Goal: Register for event/course

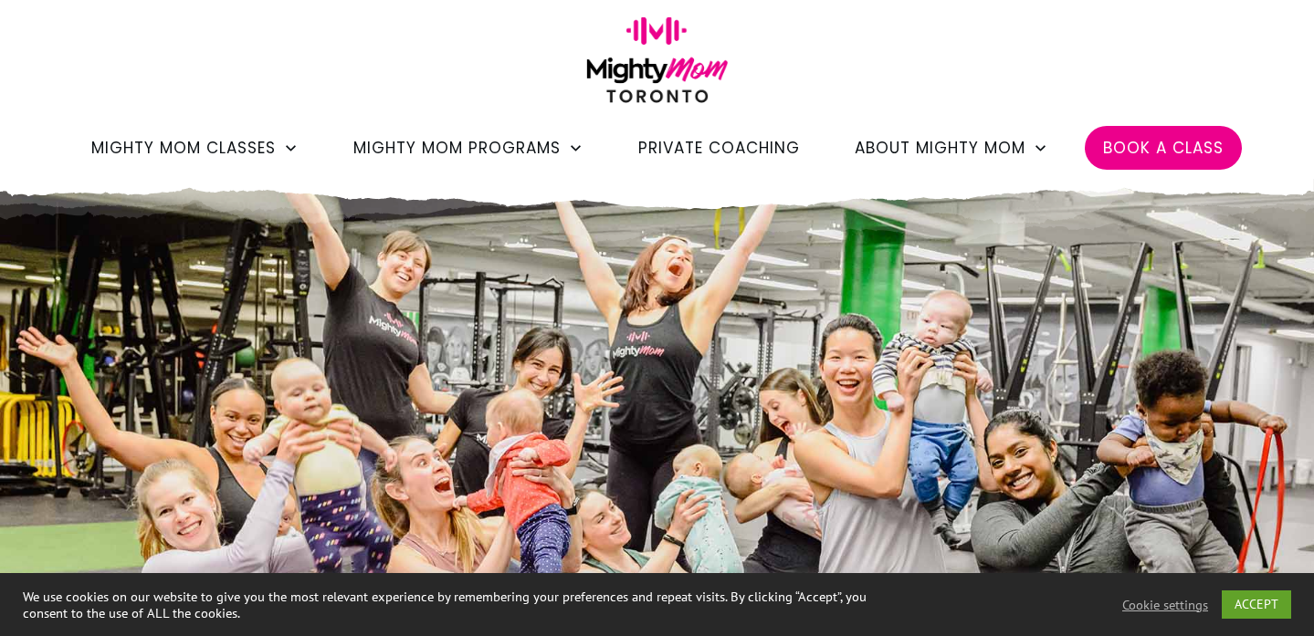
scroll to position [80, 0]
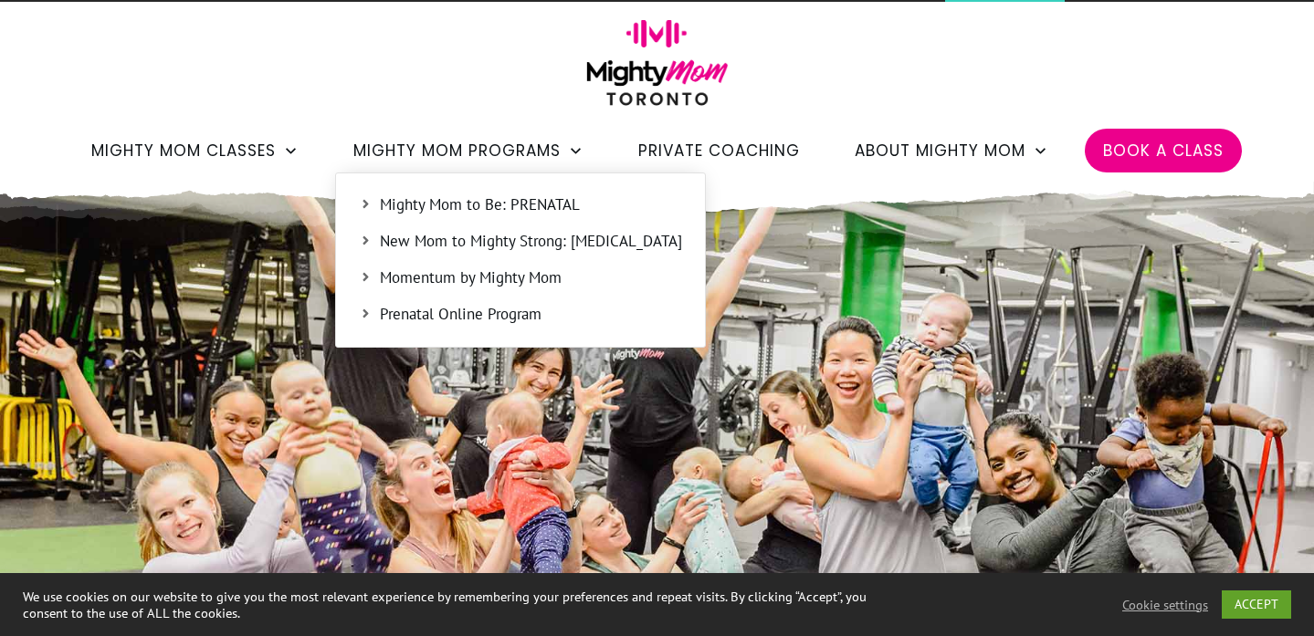
click at [463, 203] on span "Mighty Mom to Be: PRENATAL" at bounding box center [531, 206] width 302 height 24
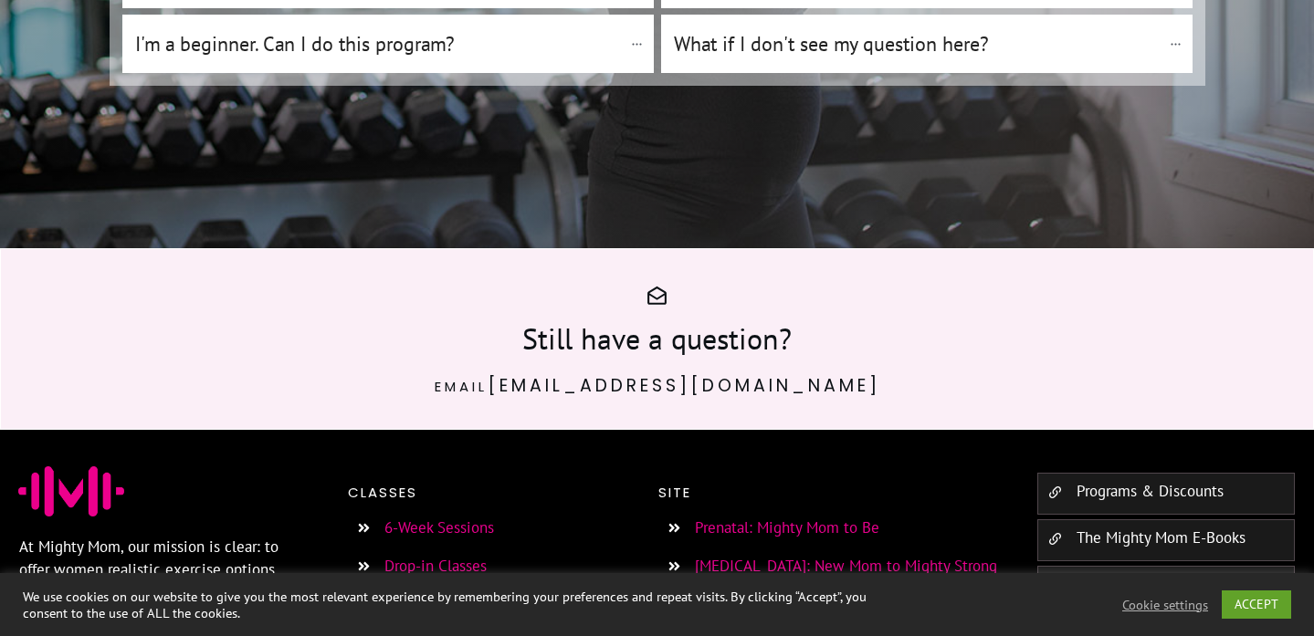
scroll to position [13055, 0]
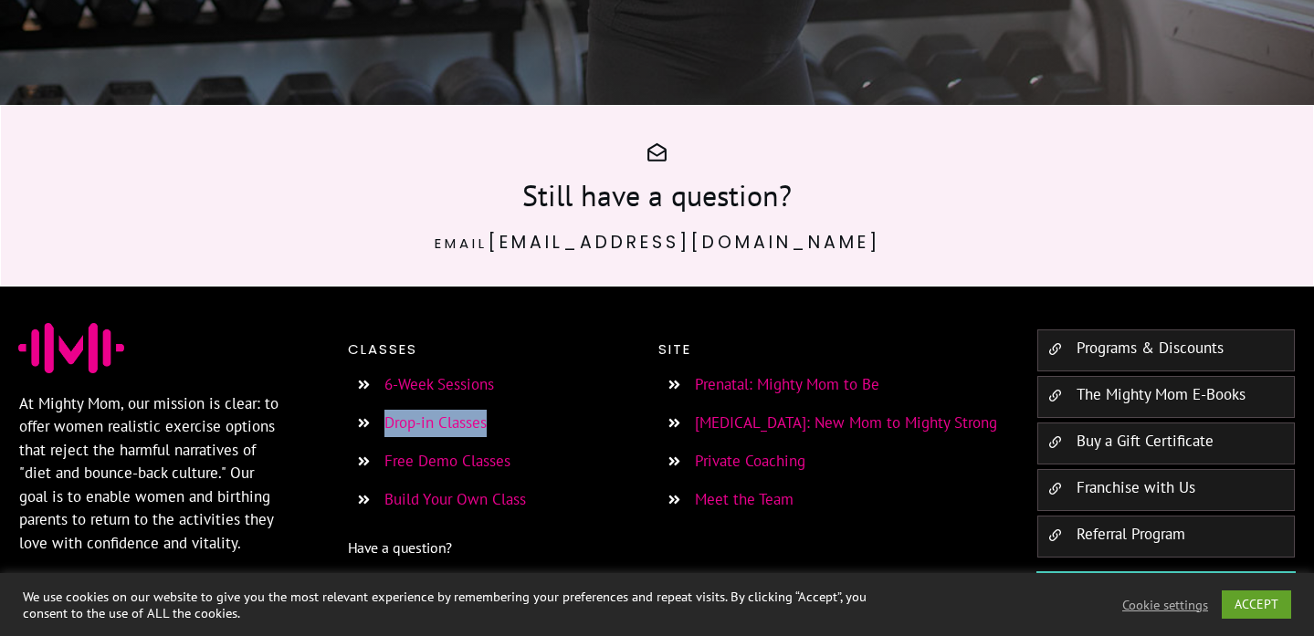
click at [593, 372] on li "6-Week Sessions" at bounding box center [495, 391] width 295 height 38
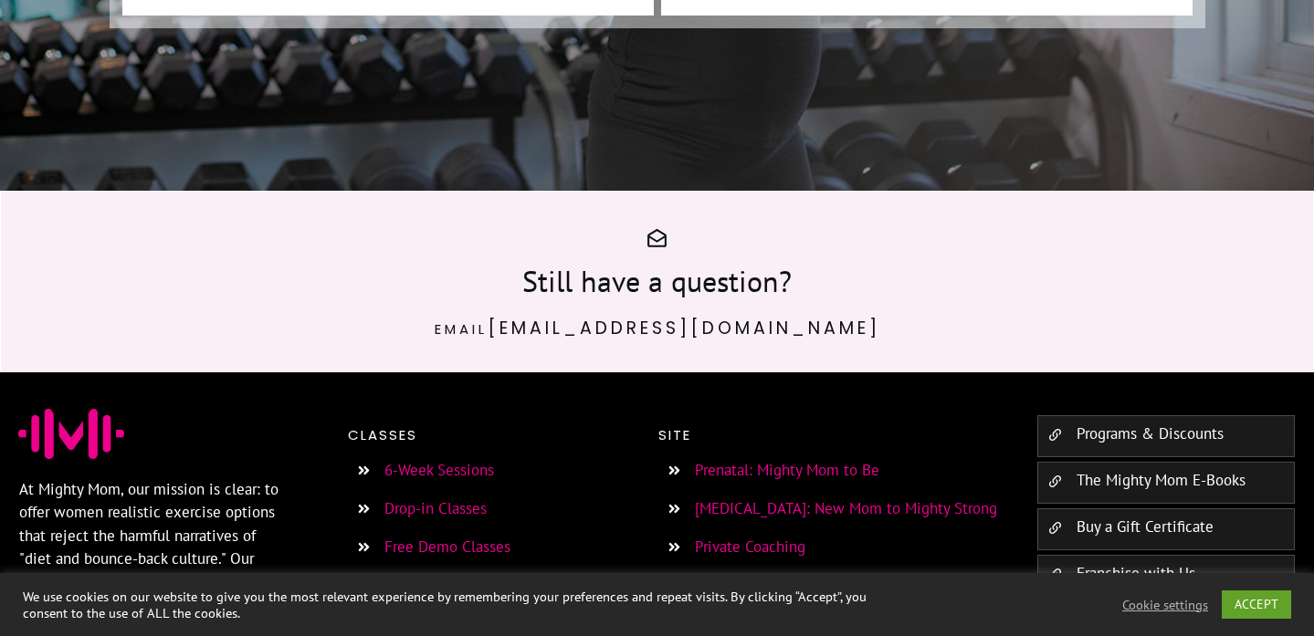
scroll to position [12968, 0]
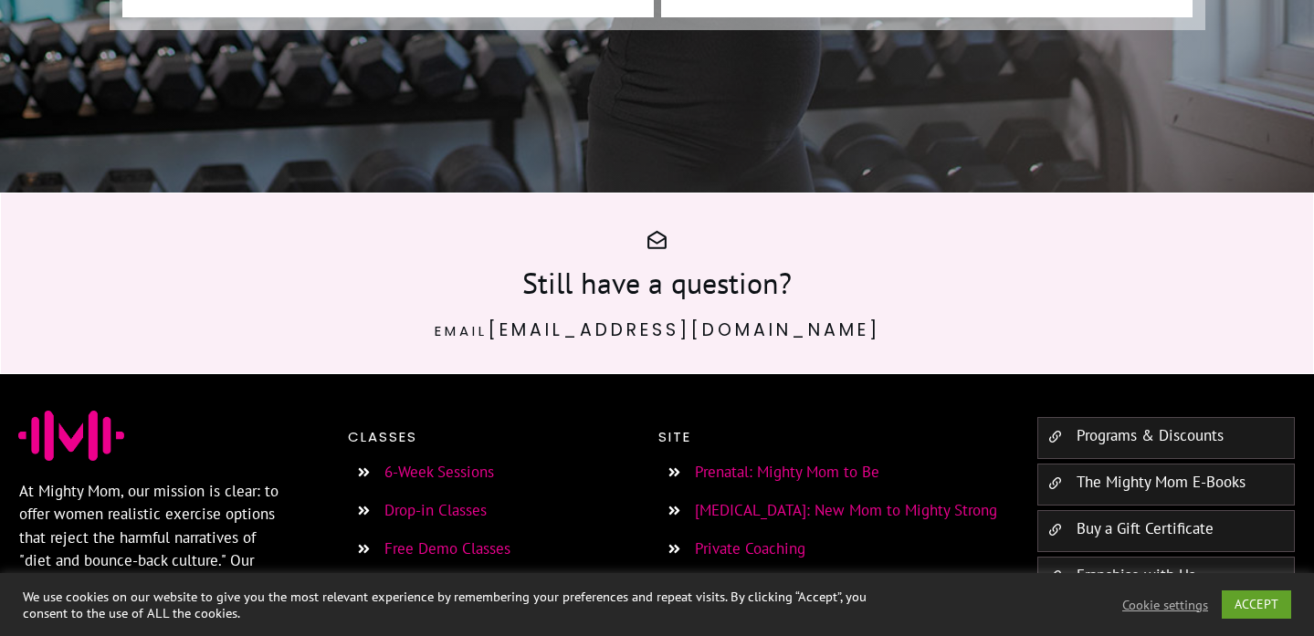
click at [789, 462] on link "Prenatal: Mighty Mom to Be" at bounding box center [787, 472] width 184 height 20
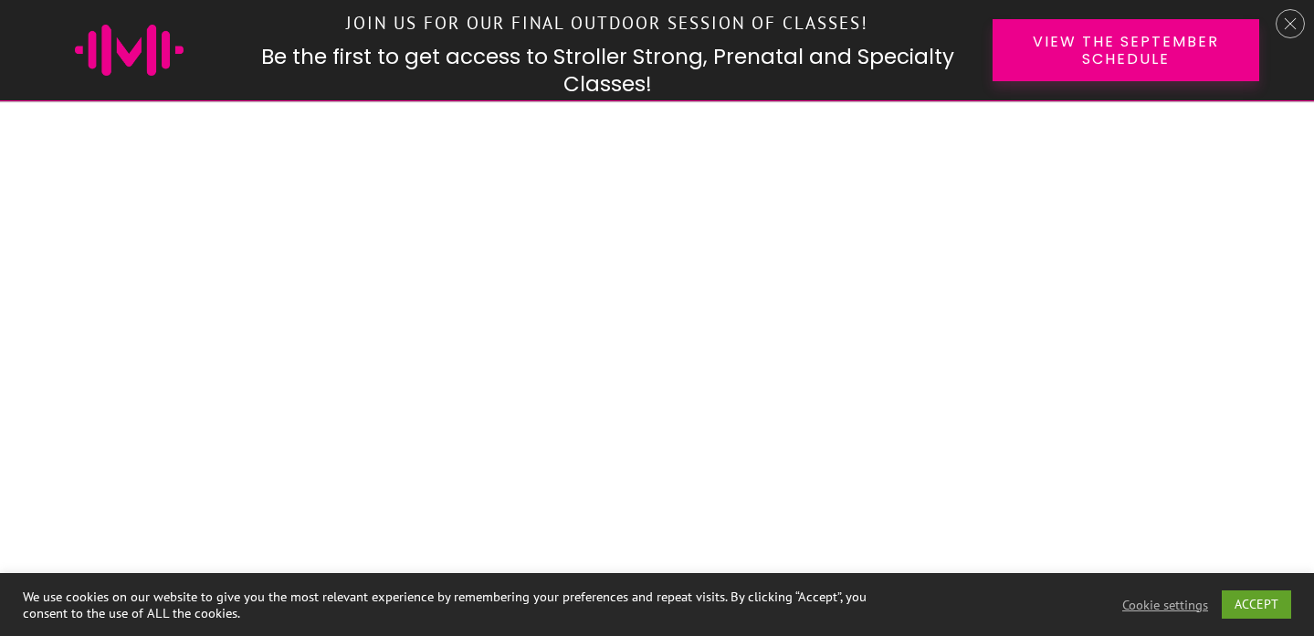
scroll to position [1563, 0]
click at [1246, 600] on link "ACCEPT" at bounding box center [1256, 605] width 69 height 28
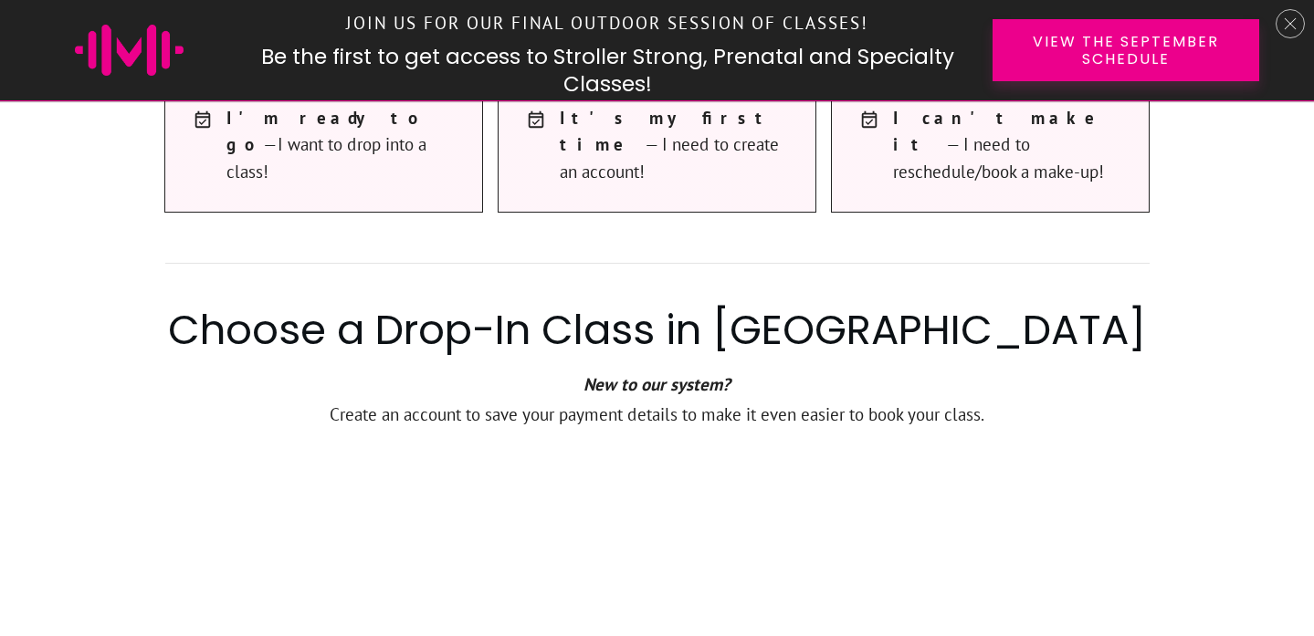
scroll to position [1170, 0]
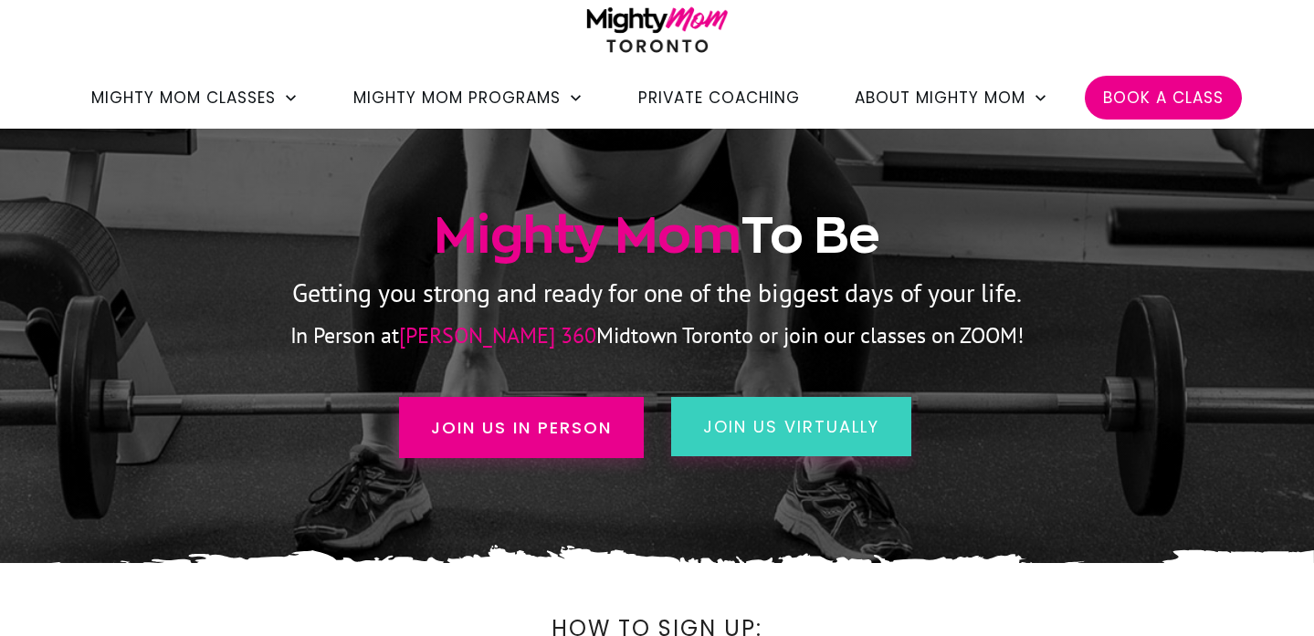
scroll to position [171, 0]
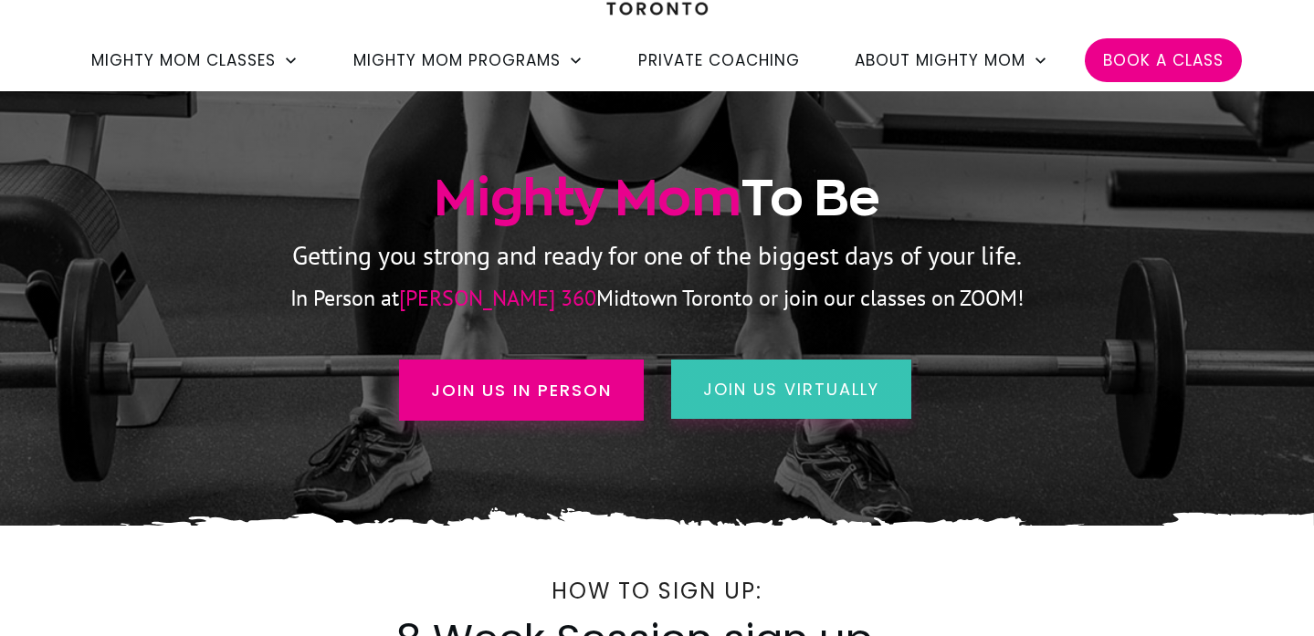
click at [812, 399] on span "join us virtually" at bounding box center [791, 389] width 176 height 23
click at [784, 390] on span "join us virtually" at bounding box center [791, 389] width 176 height 23
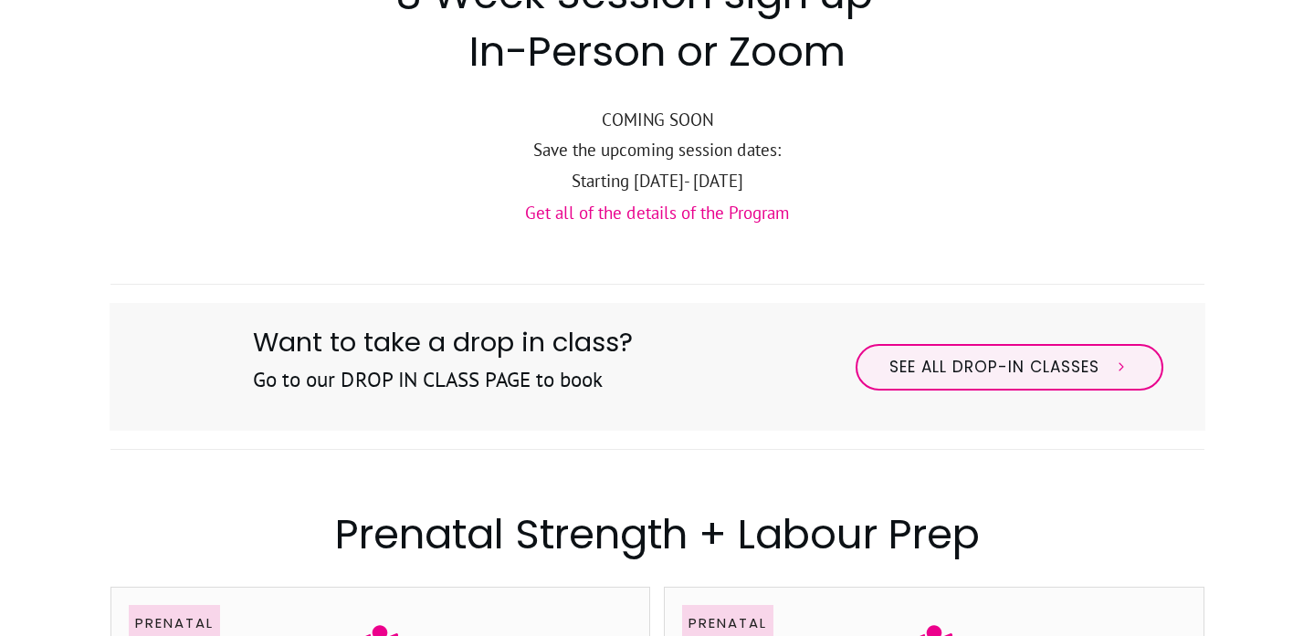
scroll to position [817, 0]
click at [686, 220] on link "Get all of the details of the Program" at bounding box center [657, 212] width 265 height 22
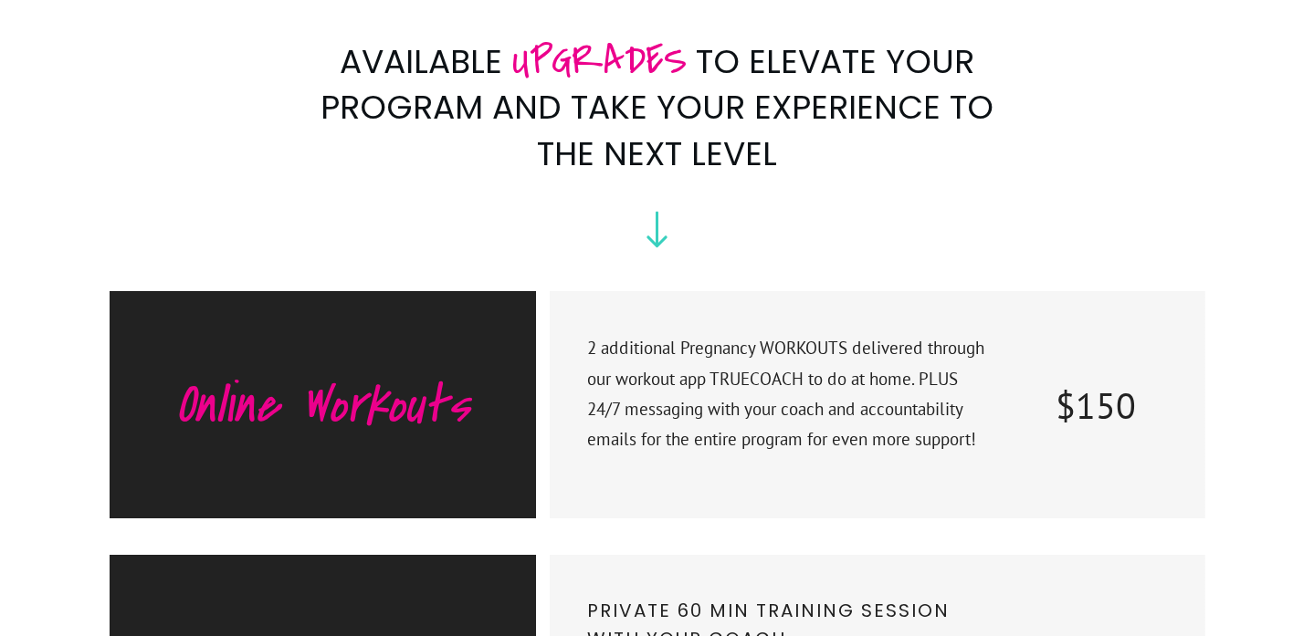
scroll to position [8858, 0]
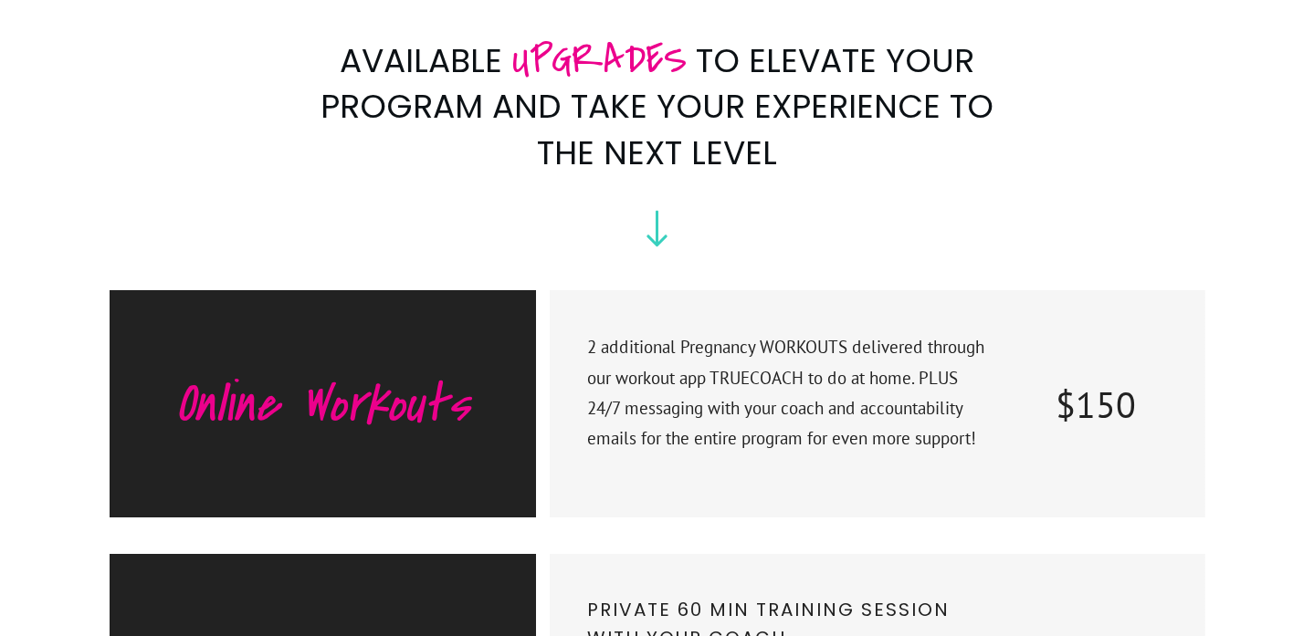
click at [708, 332] on p "2 additional Pregnancy WORKOUTS delivered through our workout app TRUECOACH to …" at bounding box center [789, 403] width 404 height 143
click at [326, 377] on h3 "Online Workouts" at bounding box center [322, 404] width 351 height 55
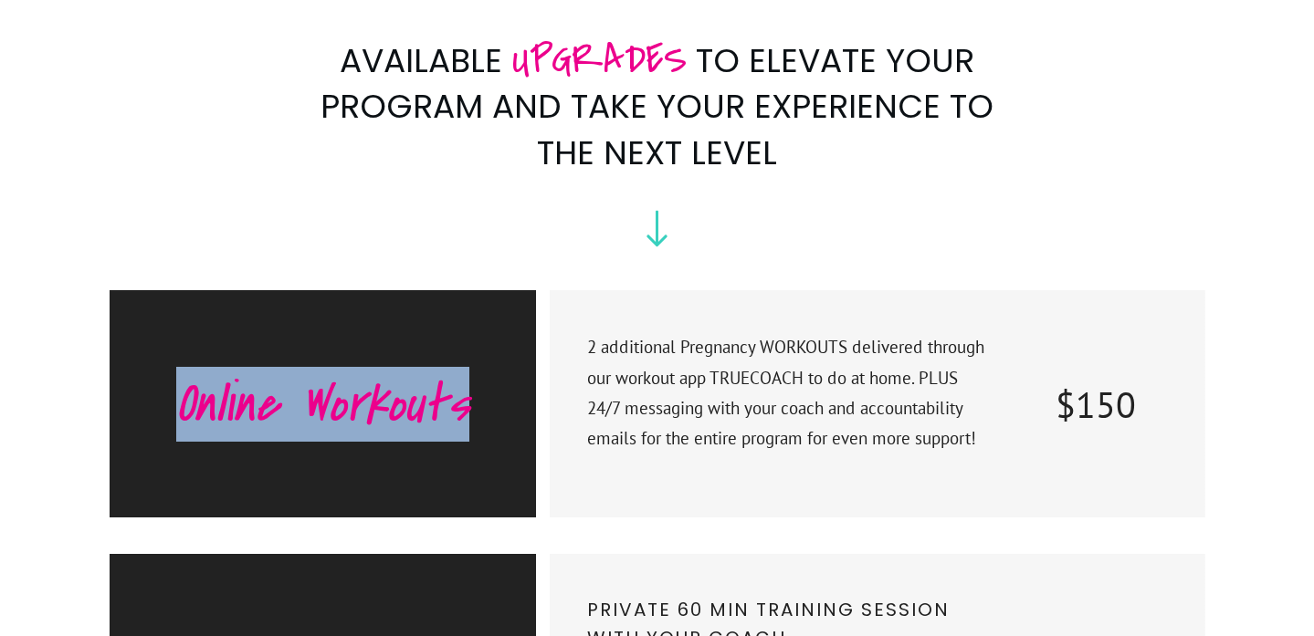
click at [326, 377] on h3 "Online Workouts" at bounding box center [322, 404] width 351 height 55
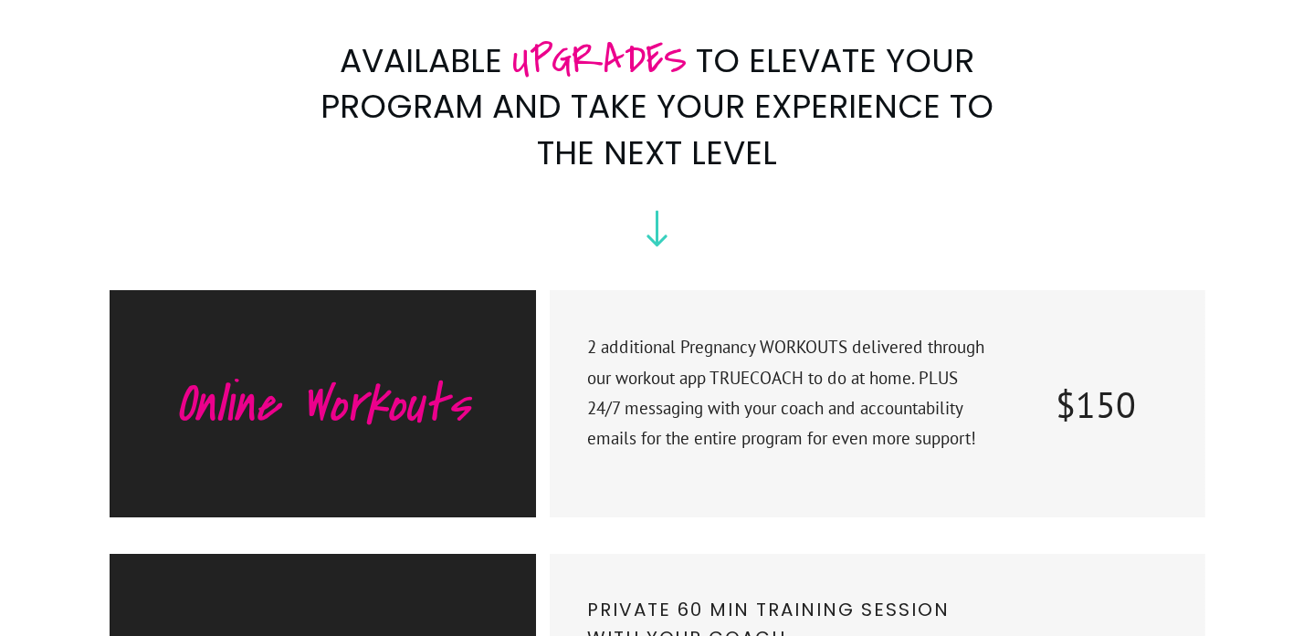
click at [929, 332] on p "2 additional Pregnancy WORKOUTS delivered through our workout app TRUECOACH to …" at bounding box center [789, 403] width 404 height 143
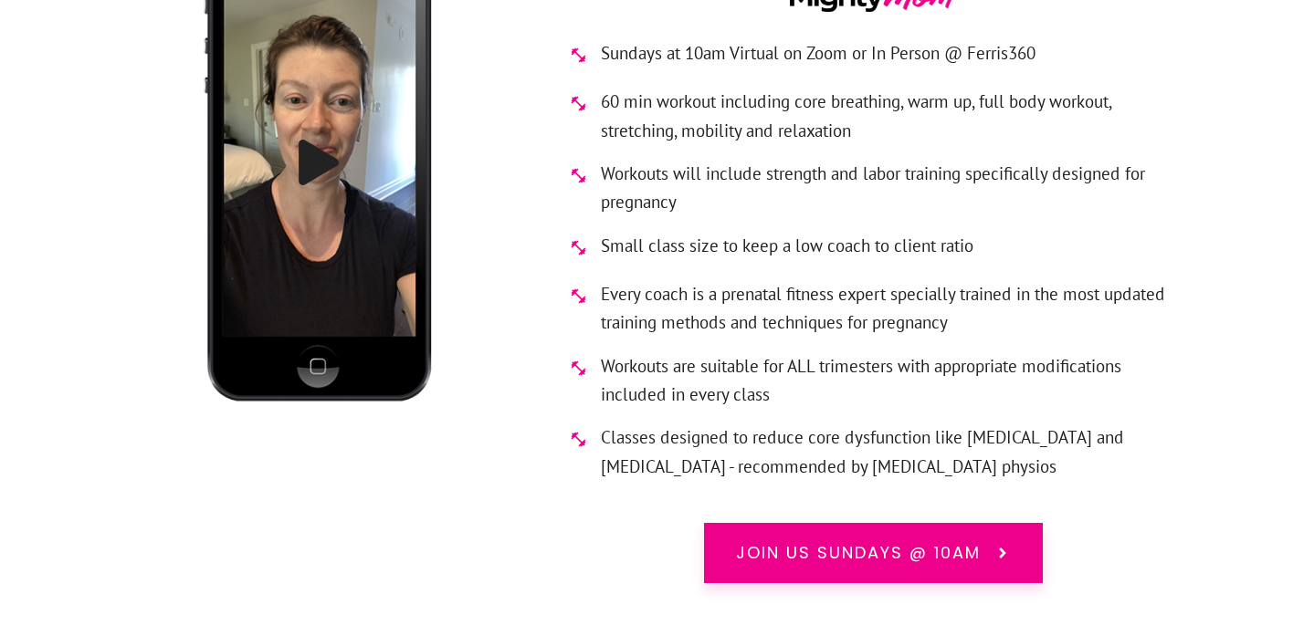
scroll to position [9867, 0]
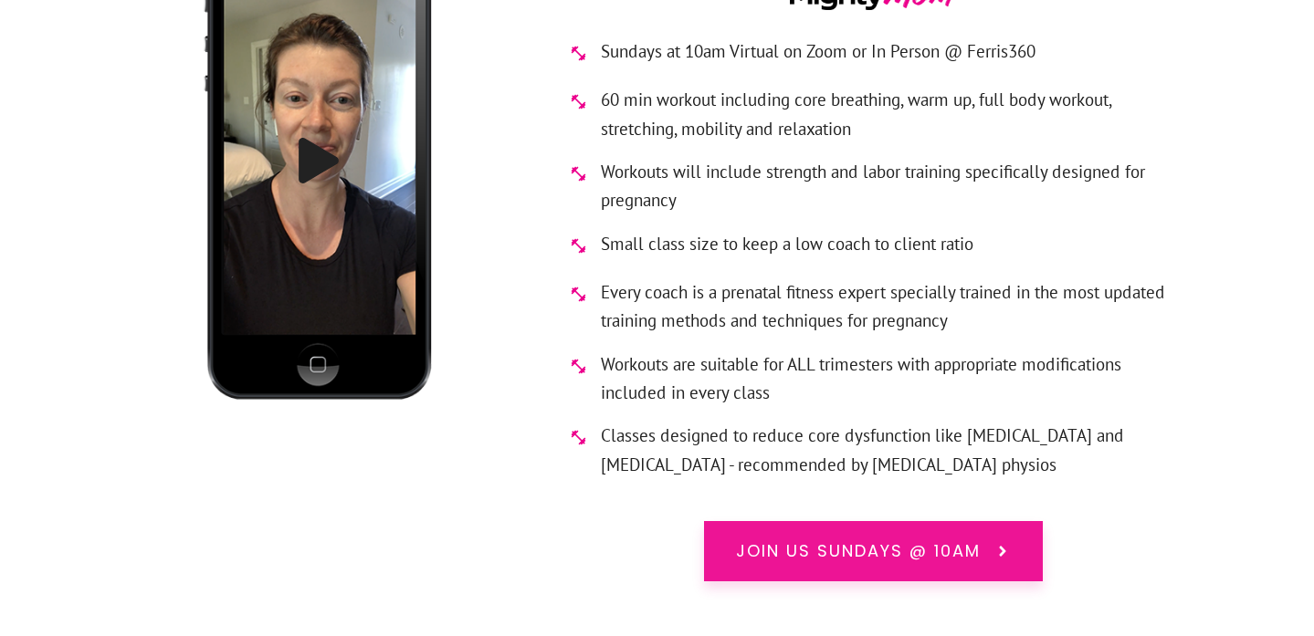
click at [848, 521] on link "Join us Sundays @ 10am" at bounding box center [873, 551] width 339 height 60
click at [939, 540] on span "Join us Sundays @ 10am" at bounding box center [858, 552] width 245 height 24
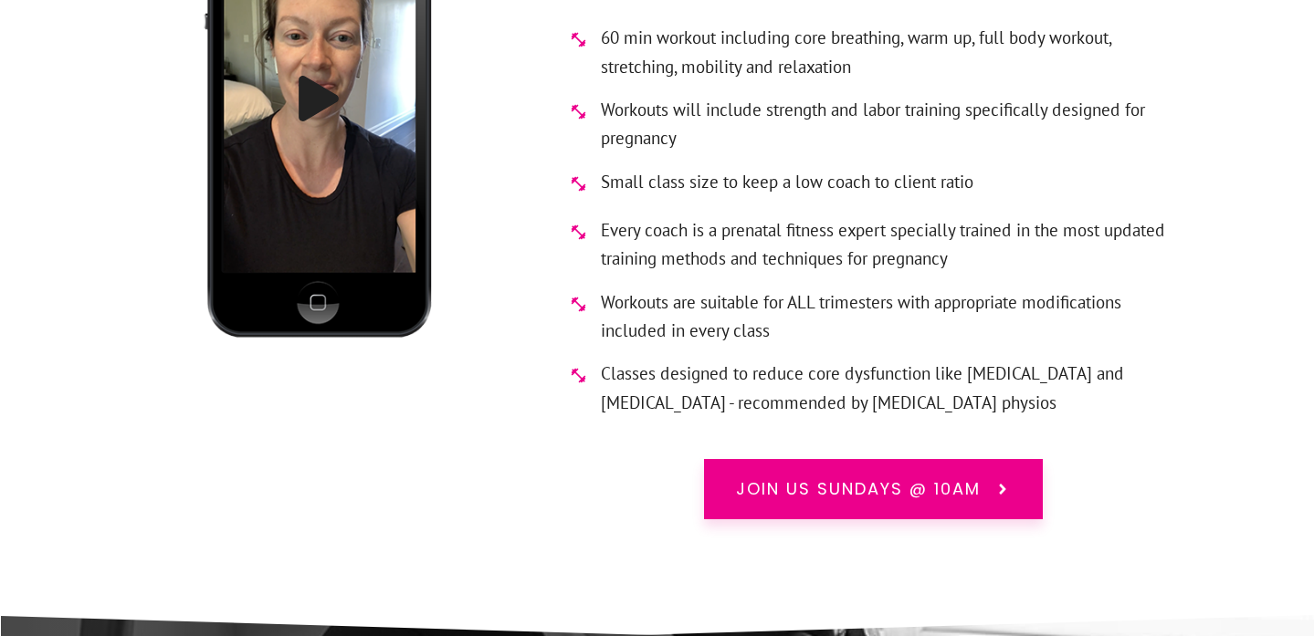
scroll to position [9932, 0]
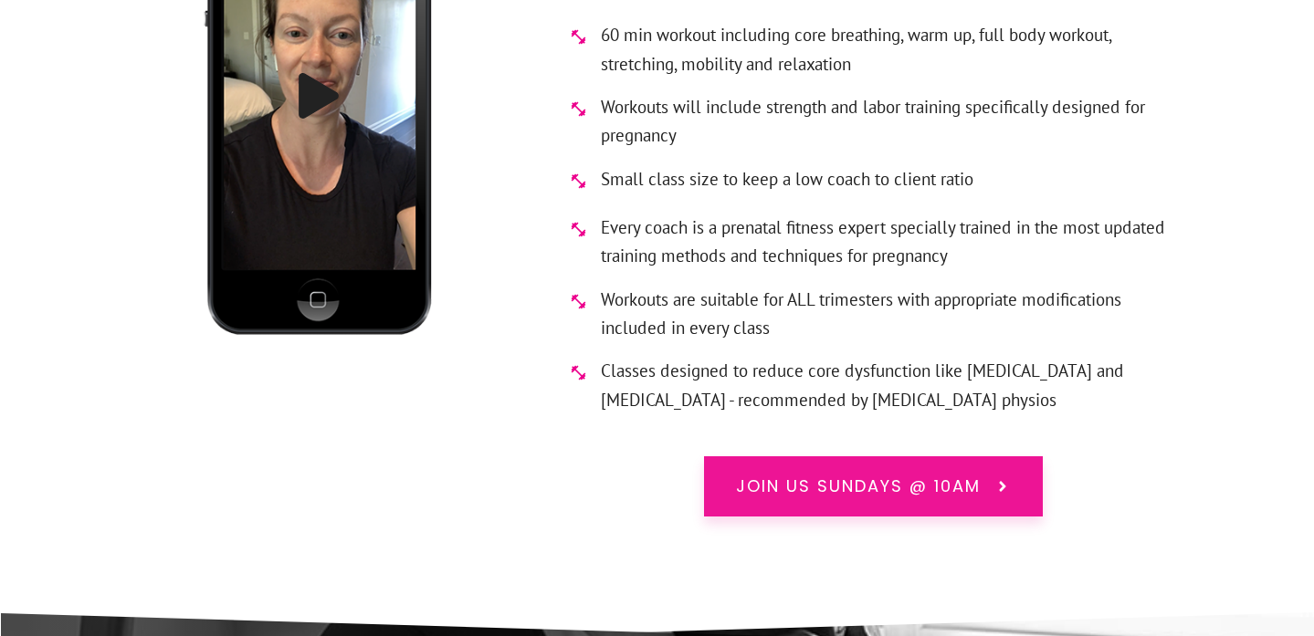
click at [977, 475] on span "Join us Sundays @ 10am" at bounding box center [858, 487] width 245 height 24
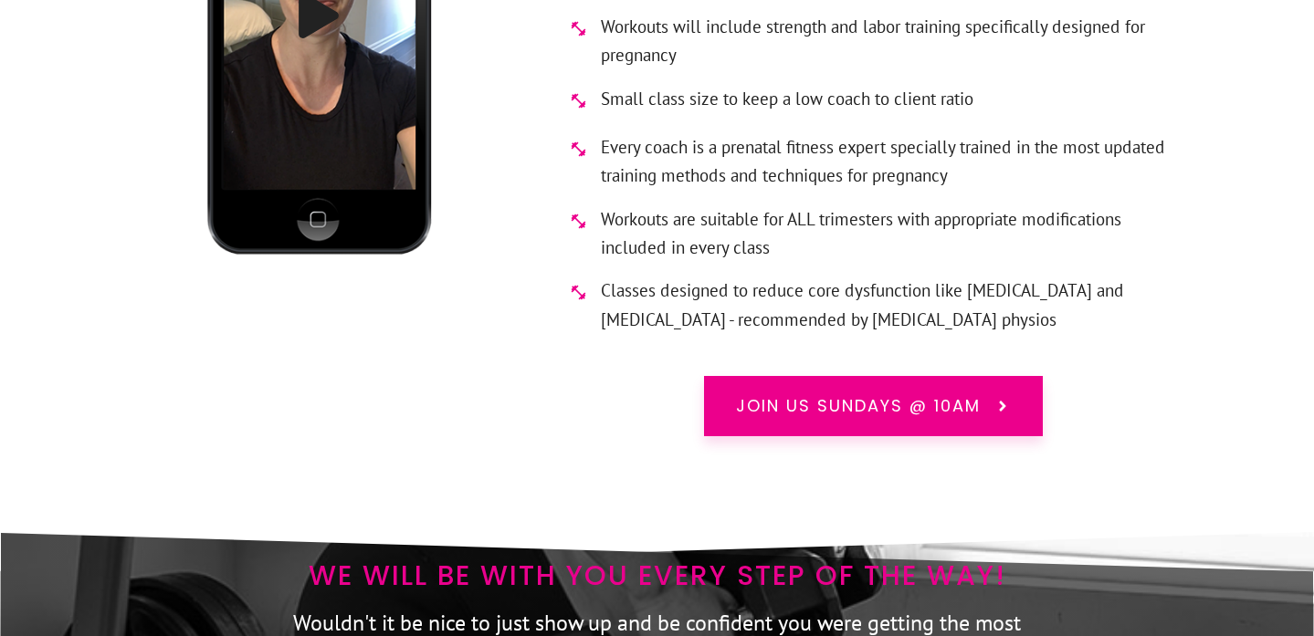
scroll to position [10035, 0]
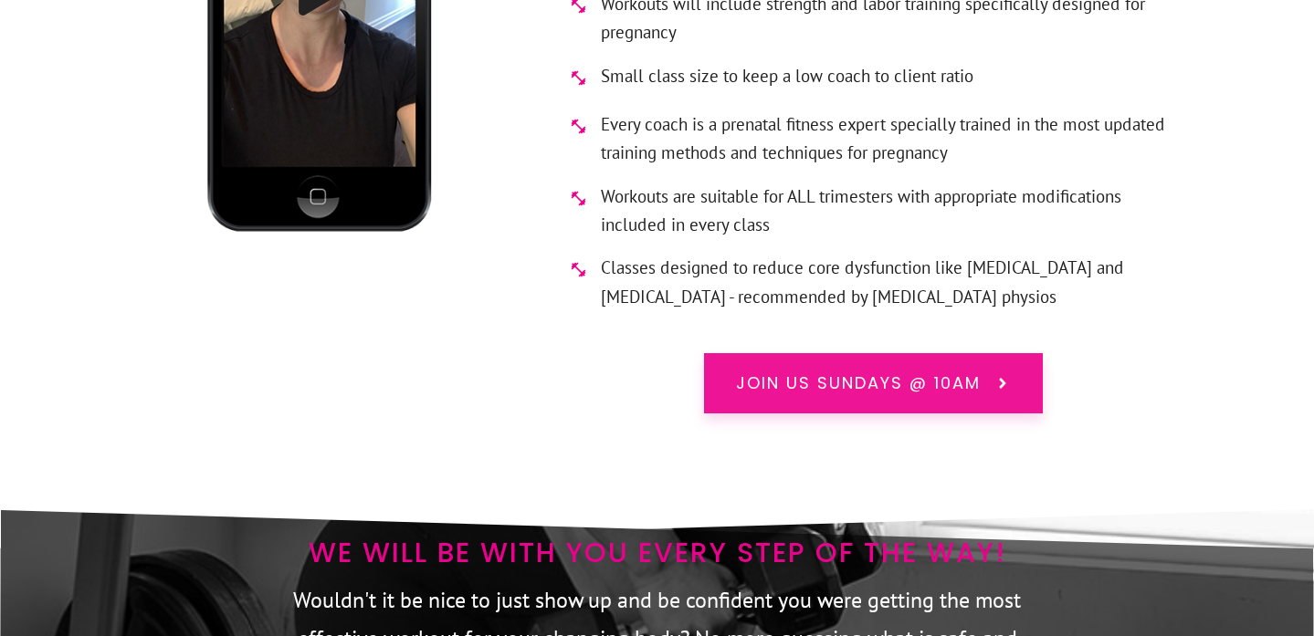
click at [915, 372] on span "Join us Sundays @ 10am" at bounding box center [858, 384] width 245 height 24
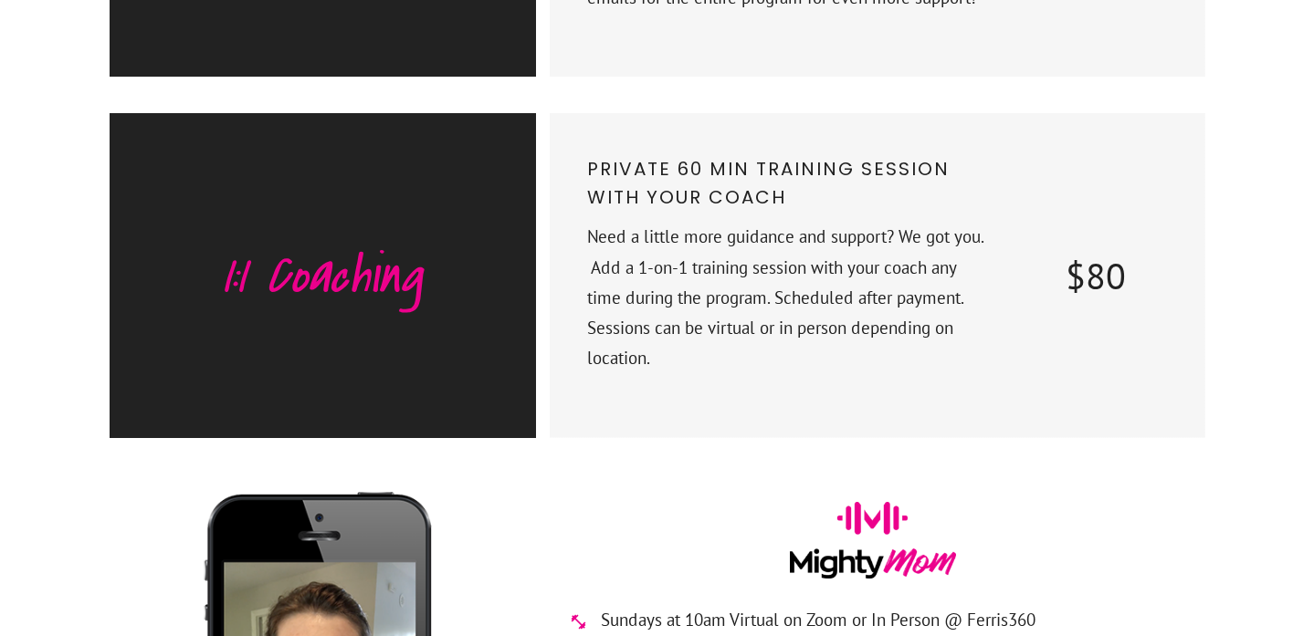
scroll to position [8777, 0]
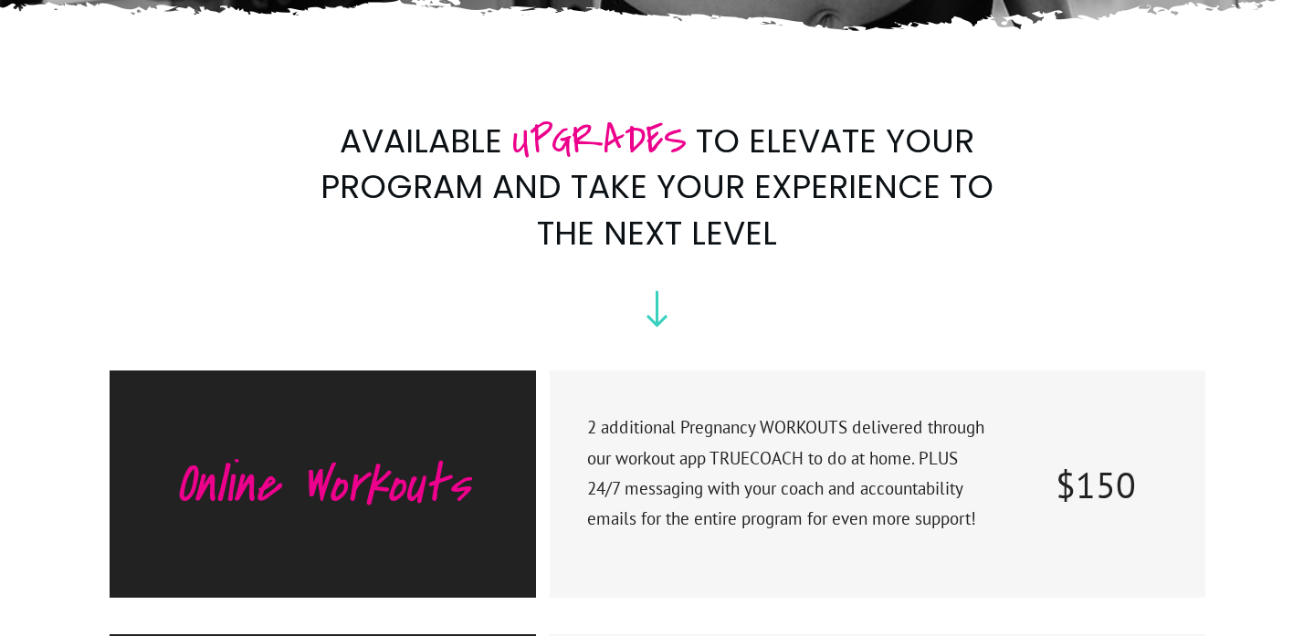
click at [332, 457] on h3 "Online Workouts" at bounding box center [322, 484] width 351 height 55
click at [827, 413] on p "2 additional Pregnancy WORKOUTS delivered through our workout app TRUECOACH to …" at bounding box center [789, 484] width 404 height 143
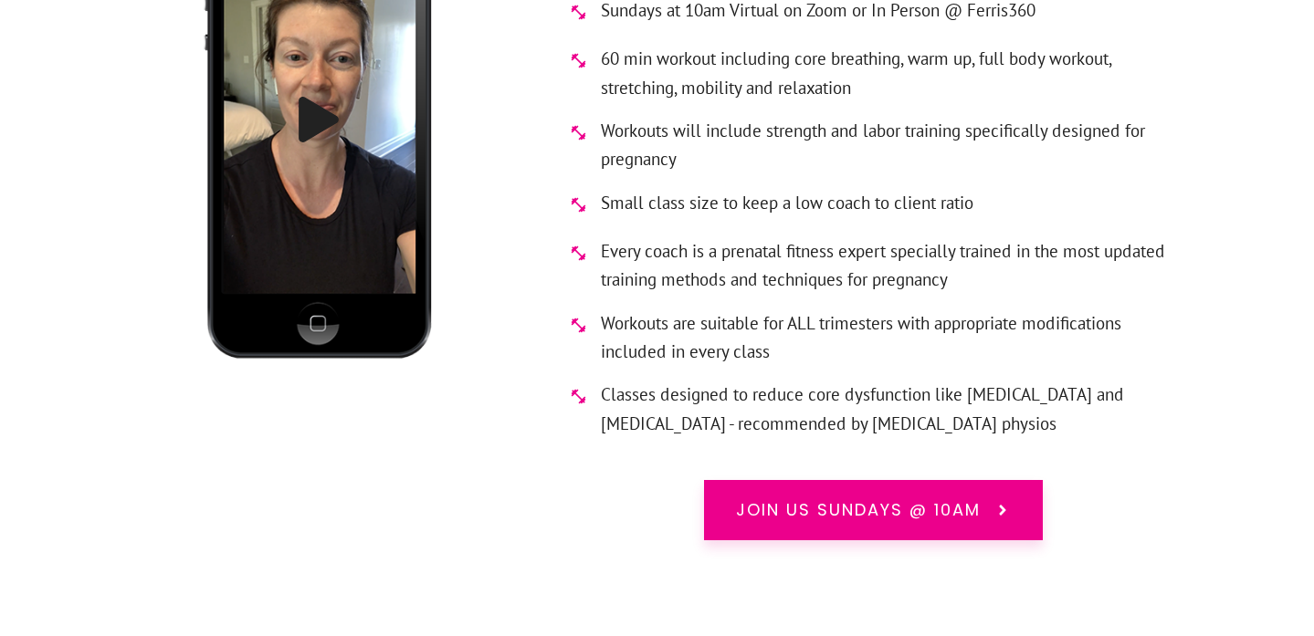
scroll to position [9938, 0]
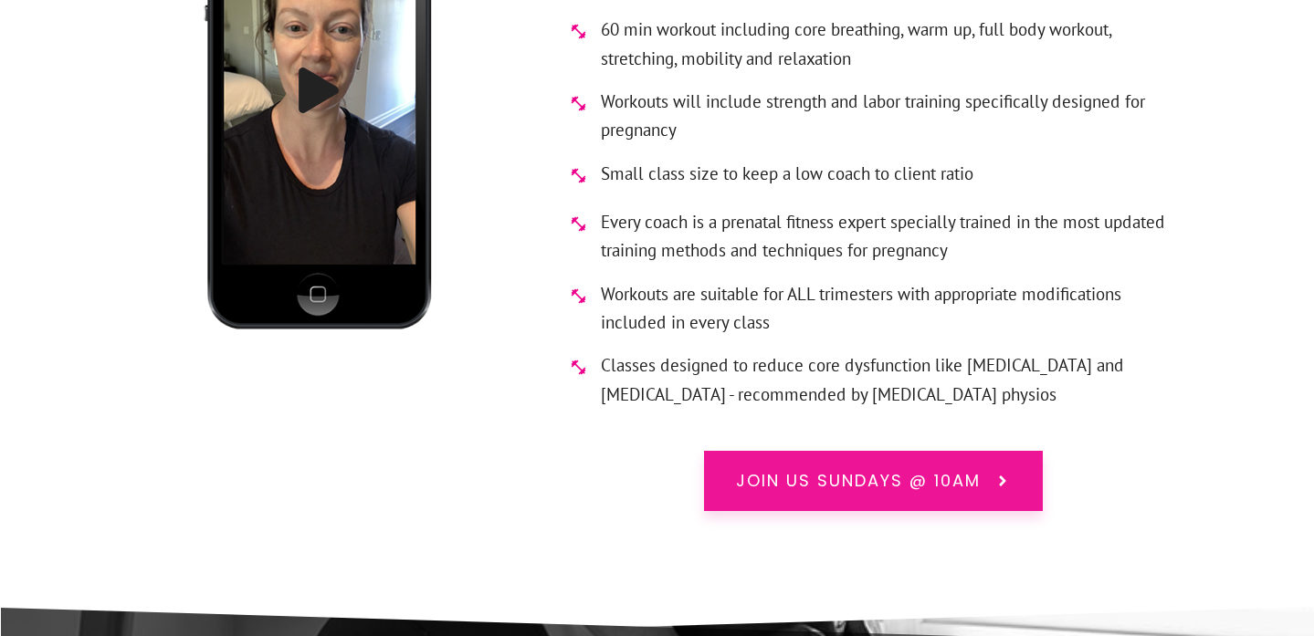
click at [829, 451] on link "Join us Sundays @ 10am" at bounding box center [873, 481] width 339 height 60
click at [885, 469] on span "Join us Sundays @ 10am" at bounding box center [858, 481] width 245 height 24
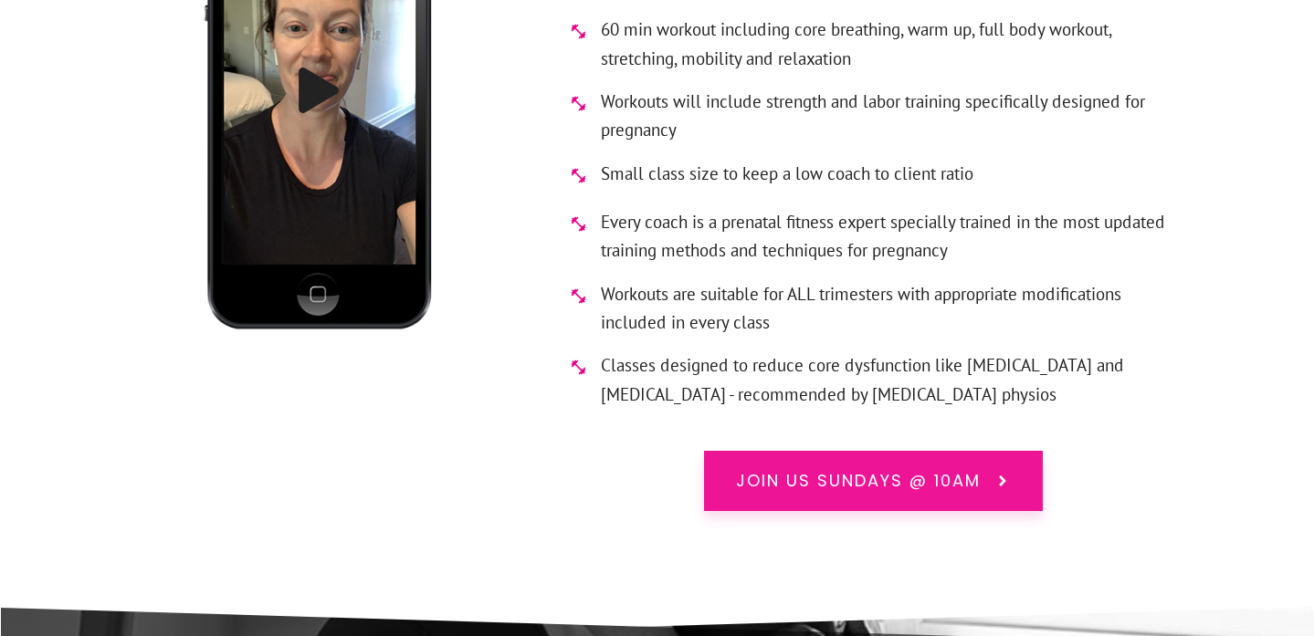
click at [952, 469] on span "Join us Sundays @ 10am" at bounding box center [858, 481] width 245 height 24
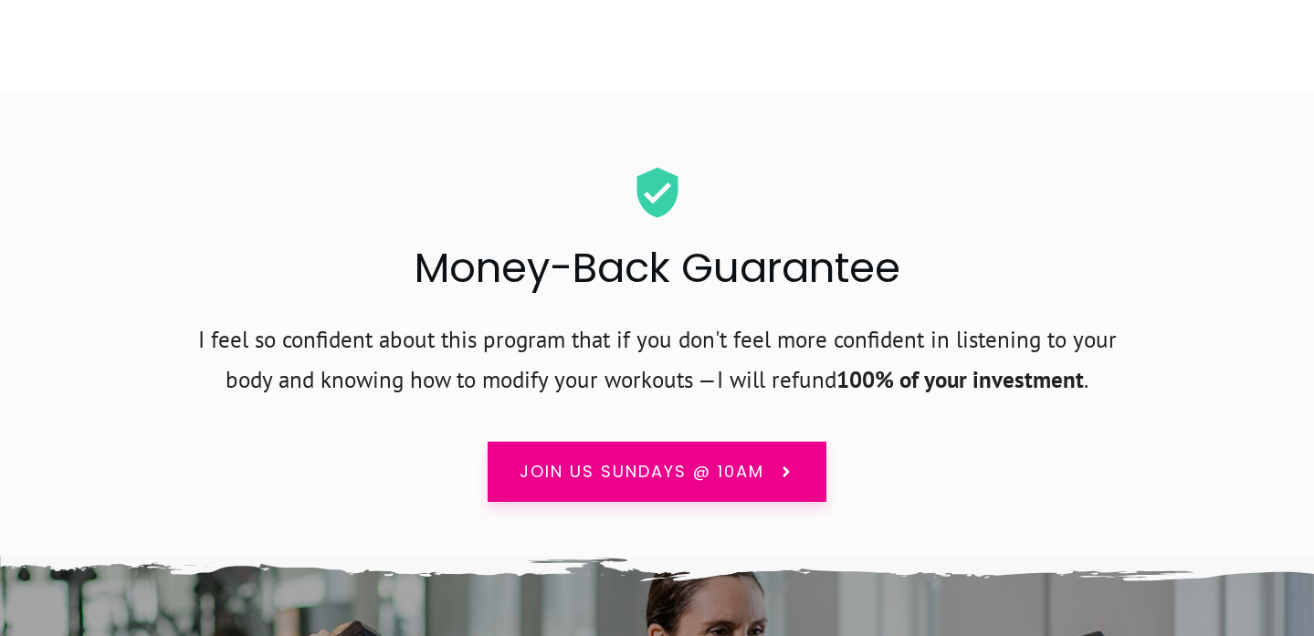
scroll to position [12044, 0]
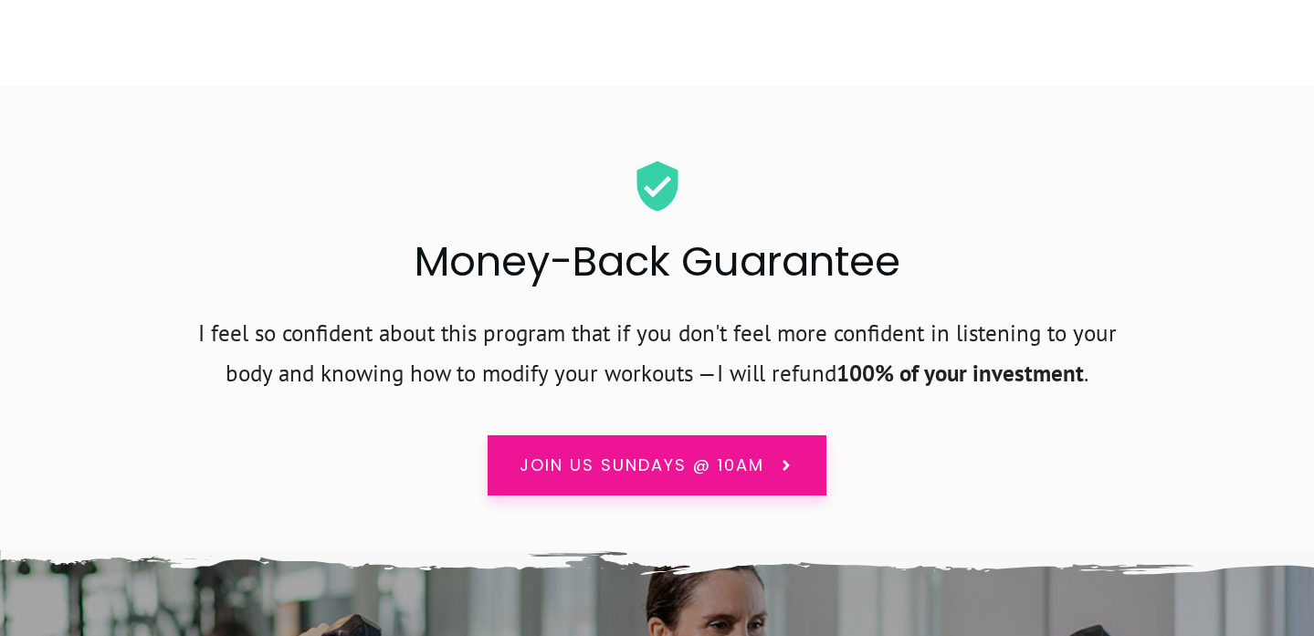
click at [757, 454] on span "Join us Sundays @ 10am" at bounding box center [641, 466] width 245 height 24
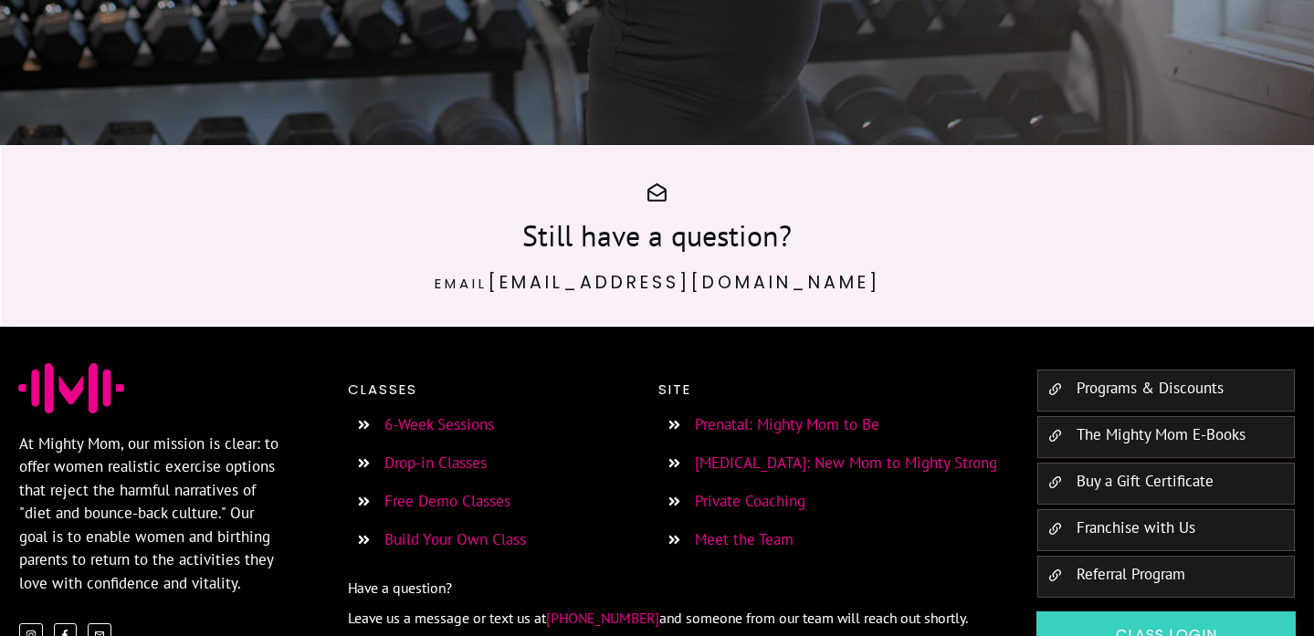
scroll to position [13055, 0]
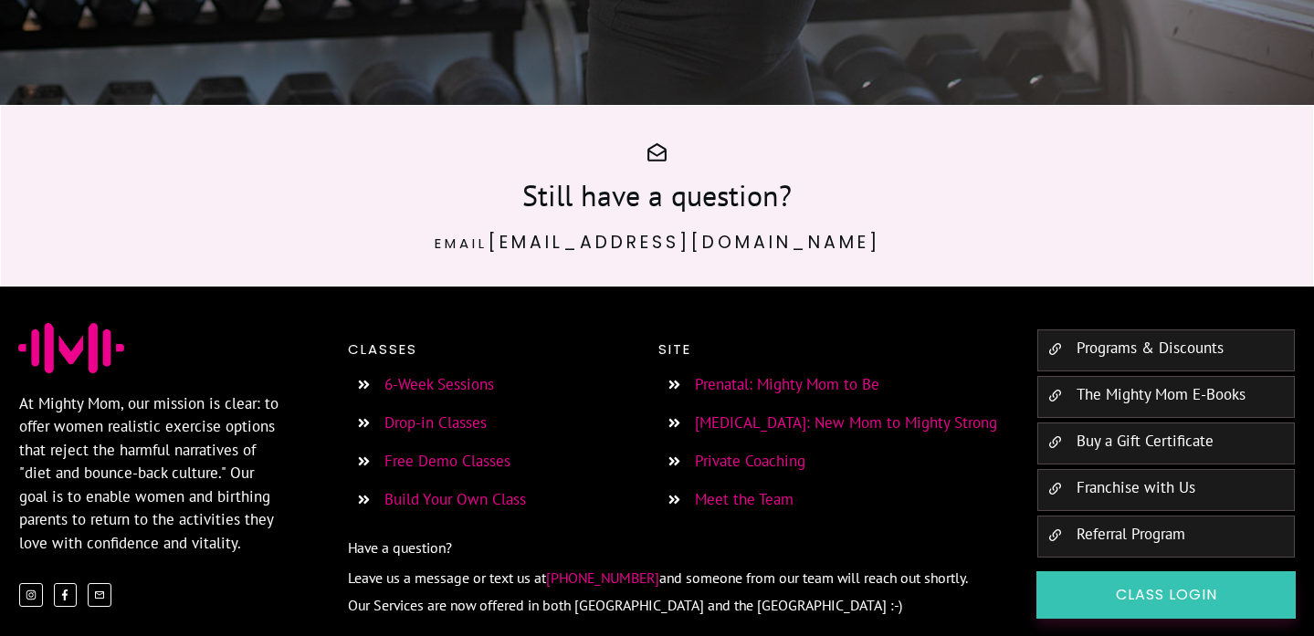
click at [1138, 585] on span "Class Login" at bounding box center [1166, 595] width 214 height 20
